Goal: Communication & Community: Answer question/provide support

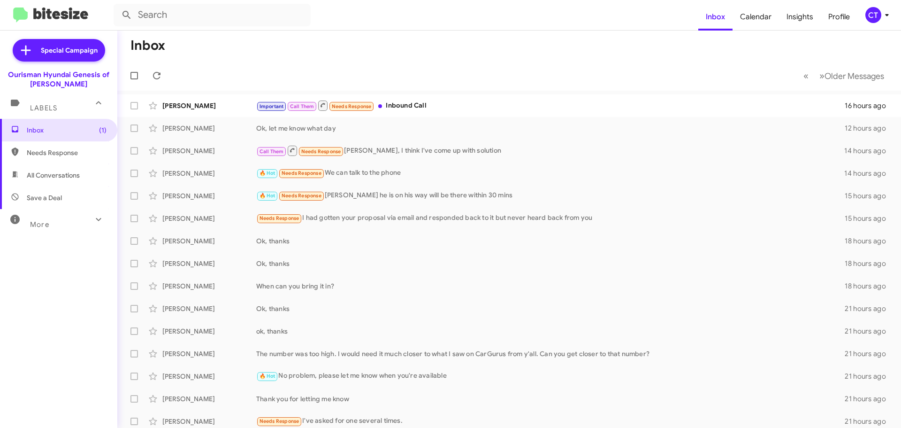
click at [887, 14] on icon at bounding box center [886, 14] width 11 height 11
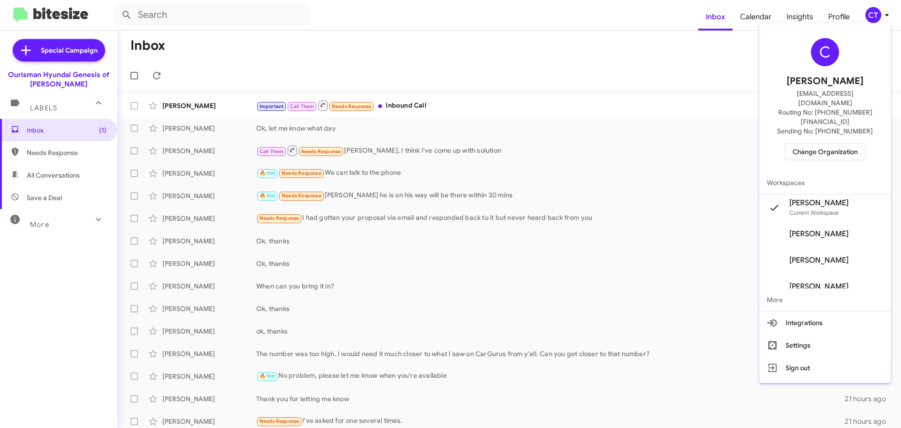
click at [831, 144] on span "Change Organization" at bounding box center [825, 152] width 65 height 16
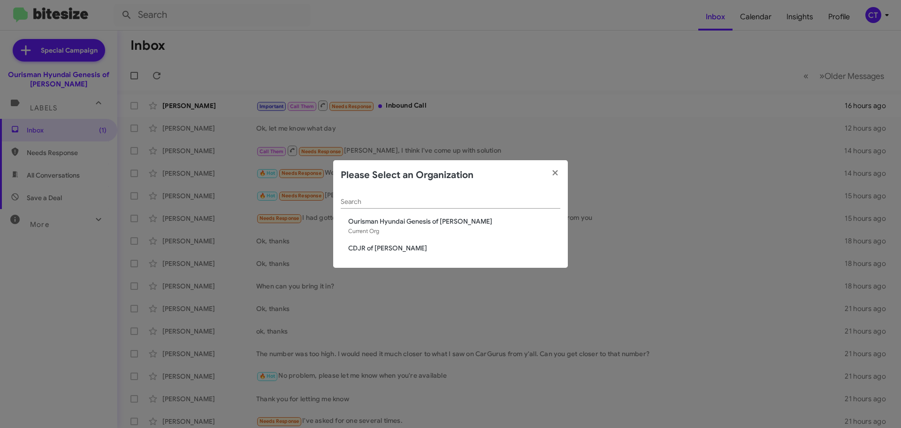
click at [359, 250] on span "CDJR of [PERSON_NAME]" at bounding box center [454, 247] width 212 height 9
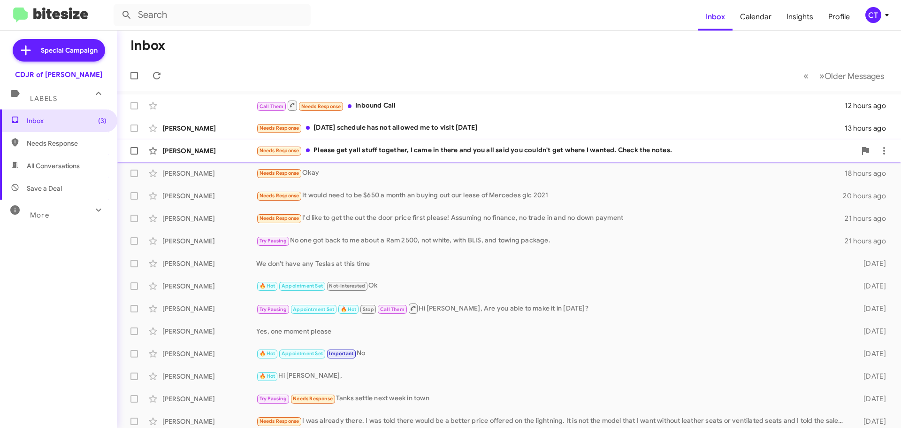
click at [385, 155] on div "Needs Response Please get yall stuff together, I came in there and you all said…" at bounding box center [556, 150] width 600 height 11
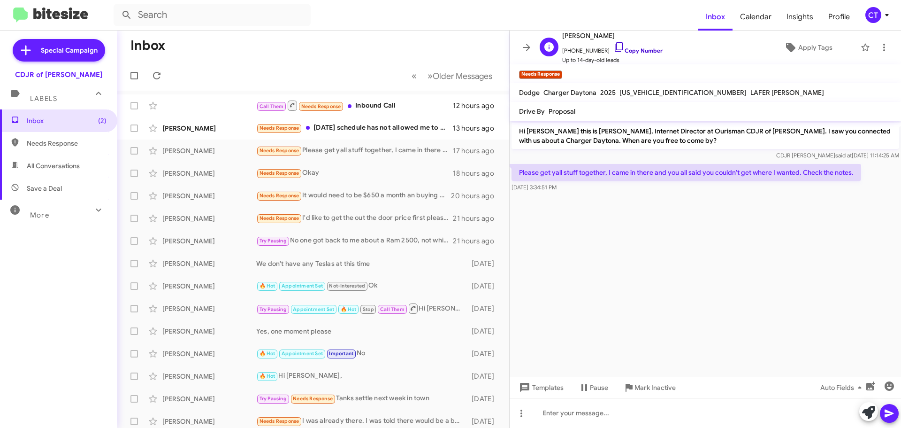
click at [613, 45] on icon at bounding box center [618, 46] width 11 height 11
drag, startPoint x: 515, startPoint y: 172, endPoint x: 592, endPoint y: 188, distance: 78.3
click at [592, 188] on div "Please get yall stuff together, I came in there and you all said you couldn't g…" at bounding box center [687, 178] width 350 height 28
copy div "Please get yall stuff together, I came in there and you all said you couldn't g…"
click at [879, 49] on icon at bounding box center [884, 47] width 11 height 11
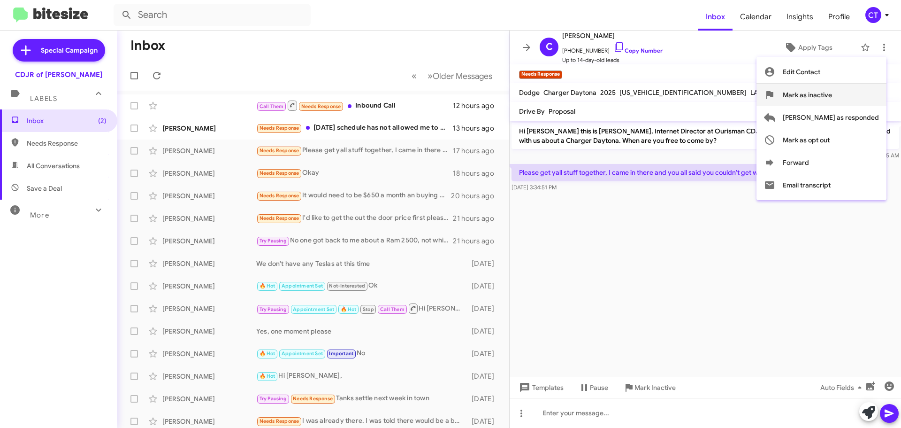
click at [870, 93] on button "Mark as inactive" at bounding box center [822, 95] width 130 height 23
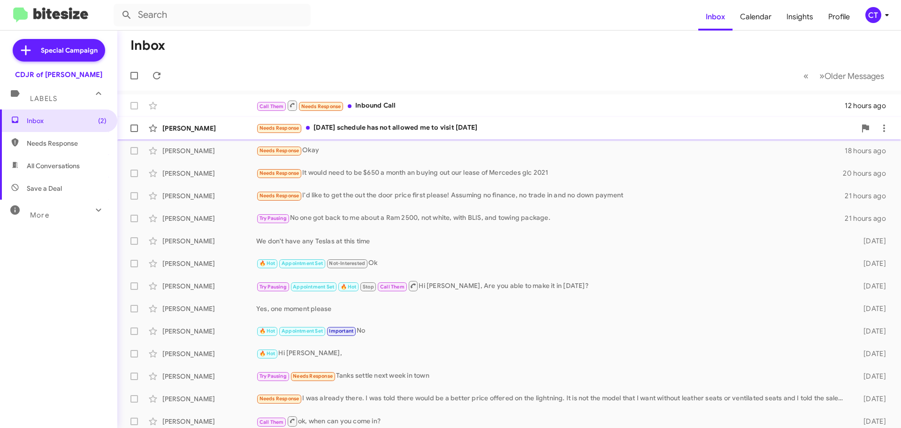
click at [400, 127] on div "Needs Response [DATE] schedule has not allowed me to visit [DATE]" at bounding box center [556, 128] width 600 height 11
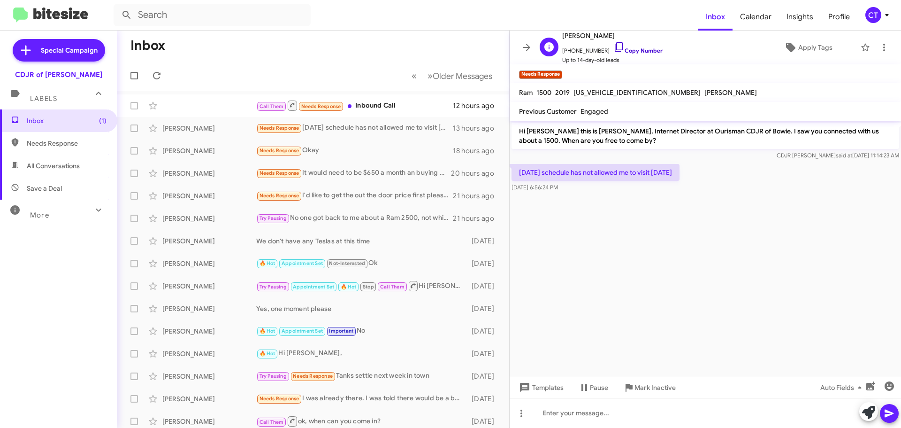
click at [613, 44] on icon at bounding box center [618, 46] width 11 height 11
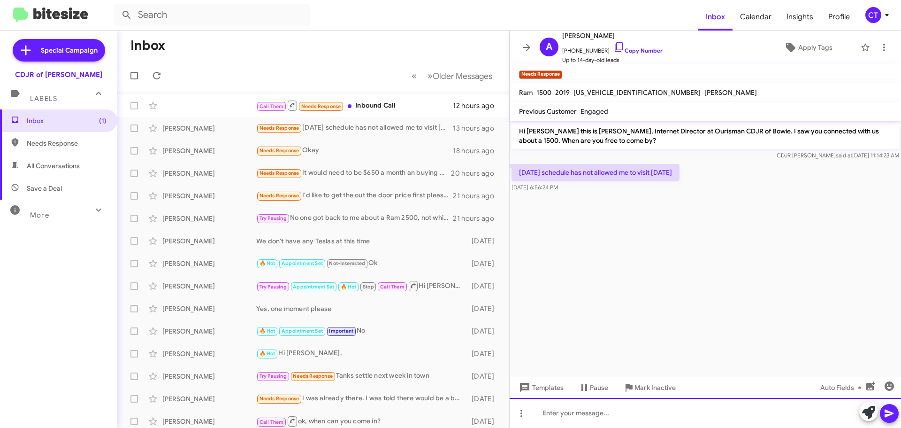
click at [559, 411] on div at bounding box center [705, 413] width 391 height 30
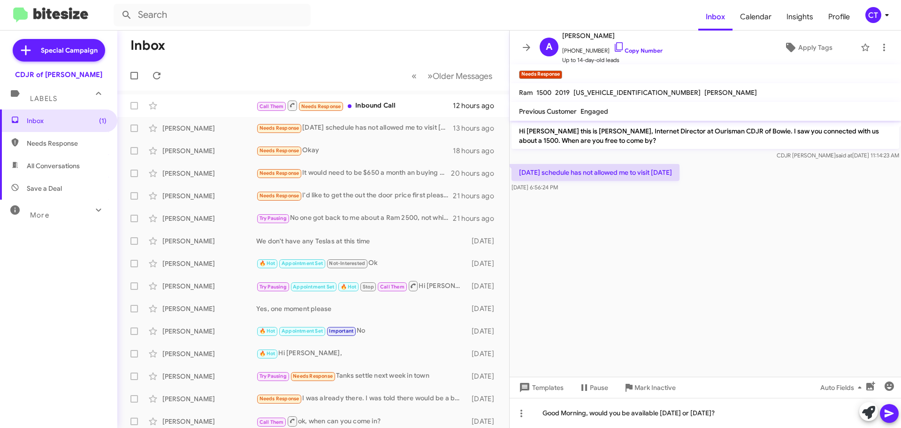
click at [885, 418] on icon at bounding box center [889, 412] width 11 height 11
